Goal: Navigation & Orientation: Find specific page/section

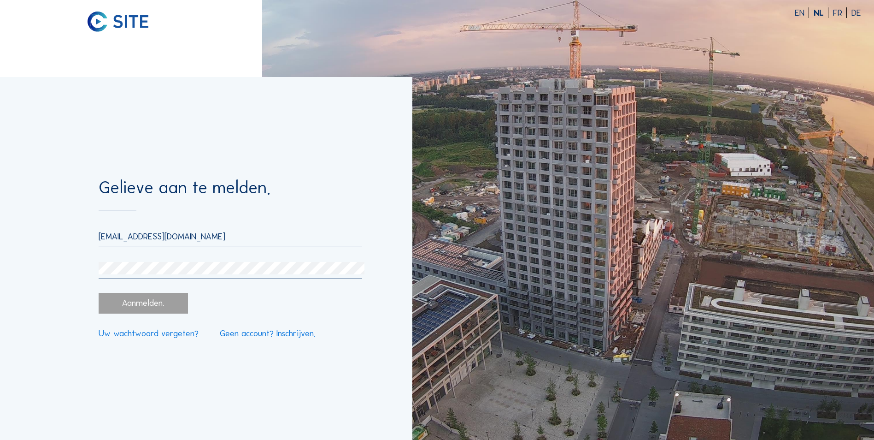
click at [277, 249] on div "[EMAIL_ADDRESS][DOMAIN_NAME]" at bounding box center [231, 255] width 264 height 48
click at [302, 241] on input "[EMAIL_ADDRESS][DOMAIN_NAME]" at bounding box center [231, 236] width 264 height 11
drag, startPoint x: 157, startPoint y: 237, endPoint x: 76, endPoint y: 237, distance: 81.1
click at [82, 235] on div "Gelieve aan te melden. [EMAIL_ADDRESS][DOMAIN_NAME] Aanmelden. Uw wachtwoord ve…" at bounding box center [206, 258] width 412 height 363
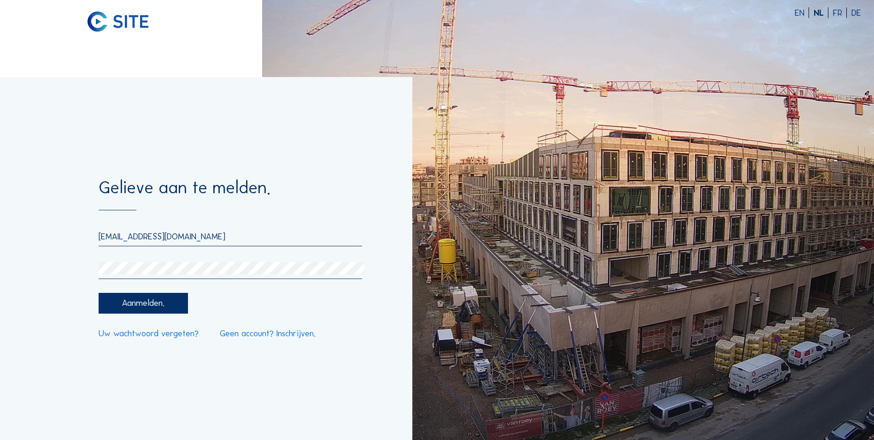
click at [145, 237] on input "[EMAIL_ADDRESS][DOMAIN_NAME]" at bounding box center [231, 236] width 264 height 11
click at [151, 236] on input "[EMAIL_ADDRESS][DOMAIN_NAME]" at bounding box center [231, 236] width 264 height 11
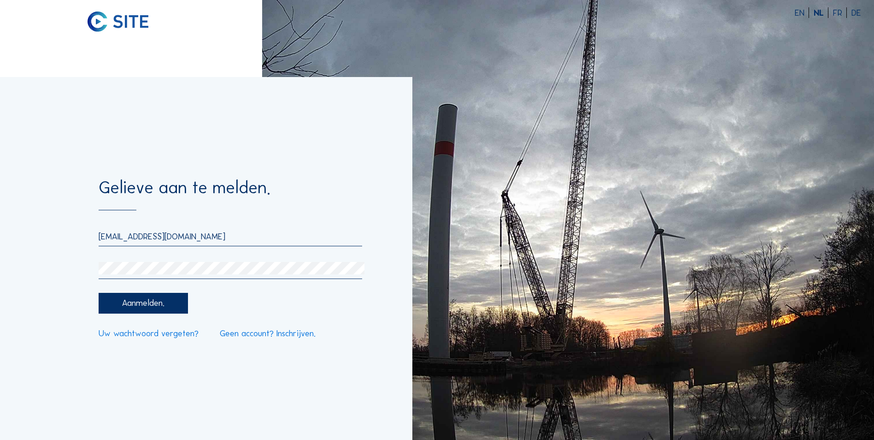
type input "[EMAIL_ADDRESS][DOMAIN_NAME]"
click at [54, 272] on div "Gelieve aan te melden. [EMAIL_ADDRESS][DOMAIN_NAME] Aanmelden. Uw wachtwoord ve…" at bounding box center [206, 258] width 412 height 363
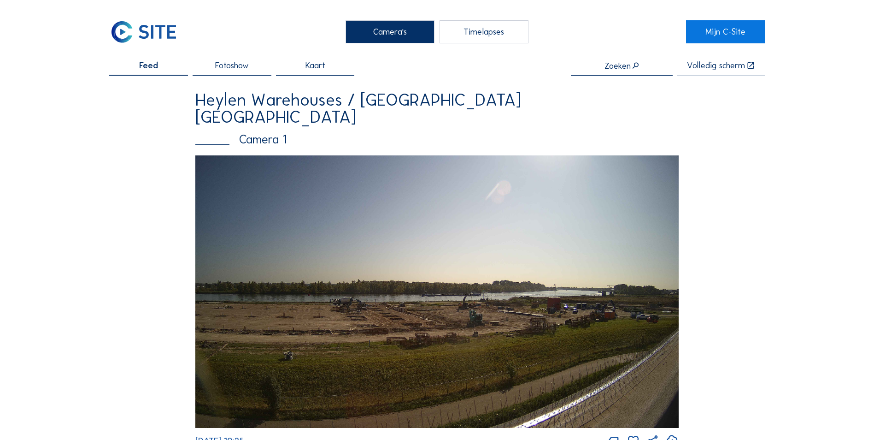
click at [500, 33] on div "Timelapses" at bounding box center [484, 31] width 89 height 23
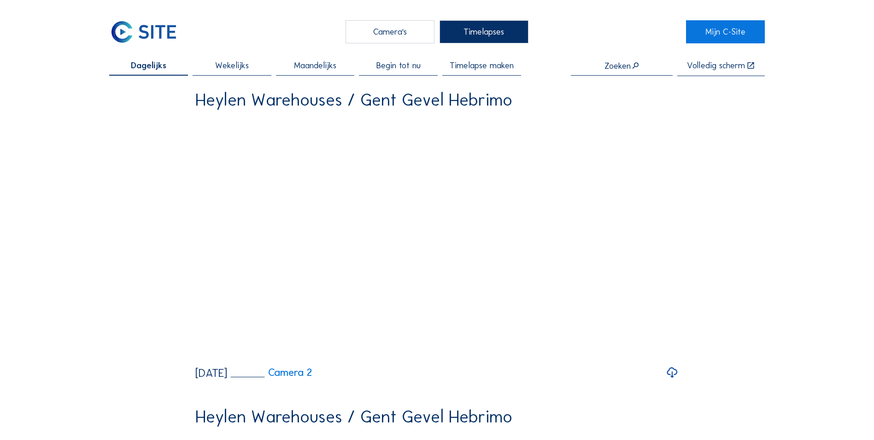
click at [312, 377] on link "Camera 2" at bounding box center [272, 372] width 82 height 10
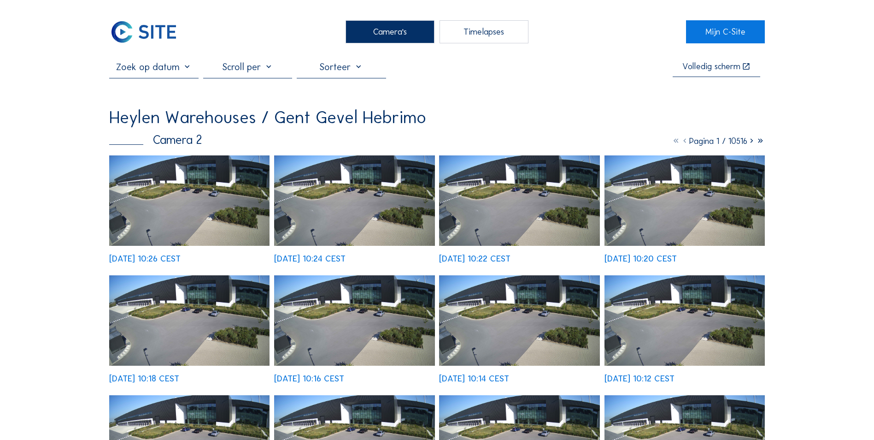
click at [207, 173] on img at bounding box center [189, 200] width 160 height 90
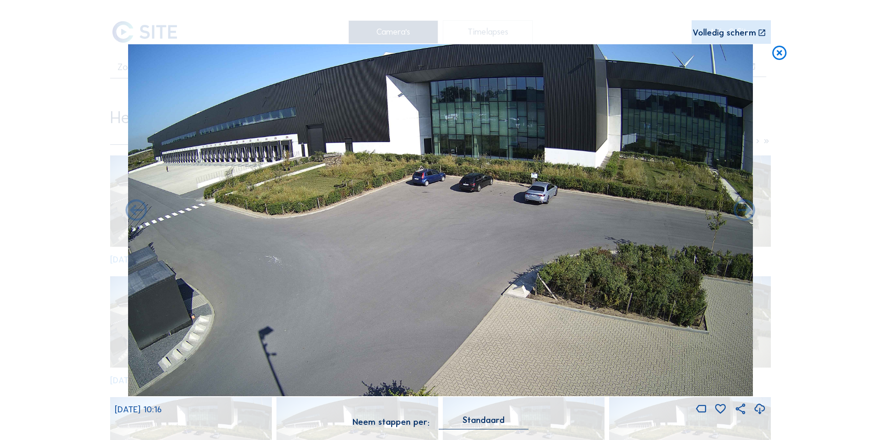
click at [781, 52] on icon at bounding box center [779, 53] width 17 height 18
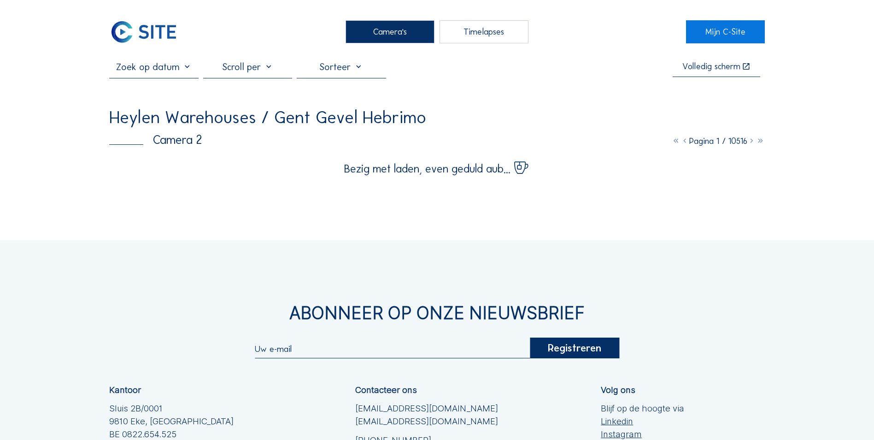
click at [387, 35] on div "Camera's" at bounding box center [390, 31] width 89 height 23
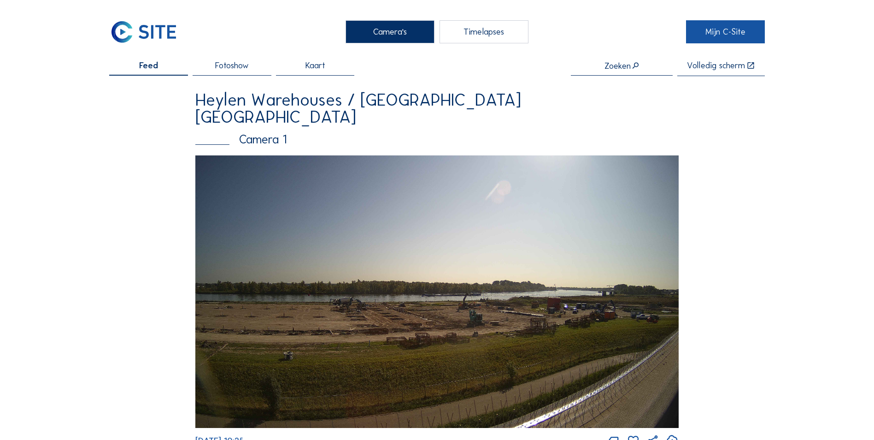
click at [736, 40] on link "Mijn C-Site" at bounding box center [725, 31] width 79 height 23
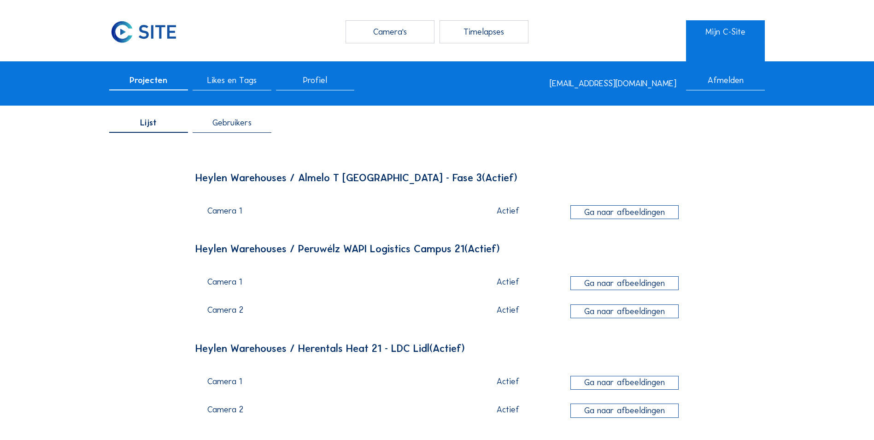
click at [746, 88] on div "Afmelden" at bounding box center [725, 83] width 79 height 14
